Goal: Task Accomplishment & Management: Manage account settings

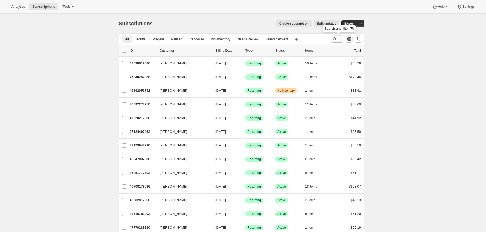
click at [337, 40] on icon "Search and filter results" at bounding box center [334, 38] width 5 height 5
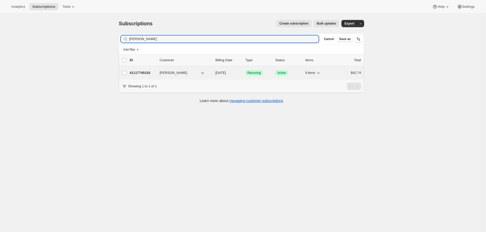
type input "[PERSON_NAME]"
click at [174, 72] on span "[PERSON_NAME]" at bounding box center [174, 72] width 28 height 5
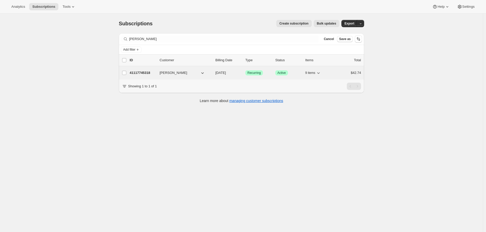
click at [174, 72] on span "[PERSON_NAME]" at bounding box center [174, 72] width 28 height 5
click at [333, 73] on div "41117745318 [PERSON_NAME] [DATE] Success Recurring Success Active 9 items $42.74" at bounding box center [246, 72] width 232 height 7
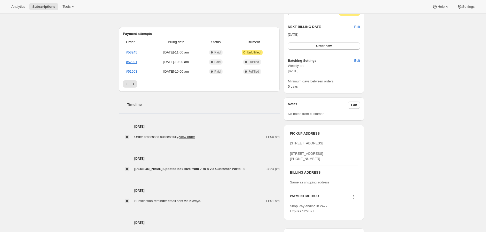
scroll to position [117, 0]
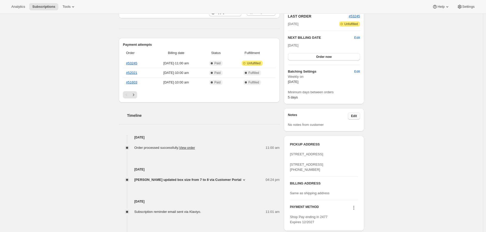
click at [356, 115] on span "Edit" at bounding box center [354, 116] width 6 height 4
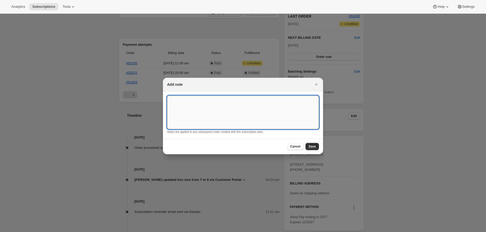
click at [226, 106] on textarea ":rcf:" at bounding box center [243, 113] width 152 height 34
type textarea "South Market Pickup"
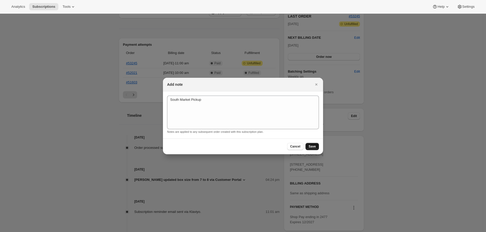
click at [311, 147] on span "Save" at bounding box center [312, 146] width 7 height 4
